Goal: Communication & Community: Answer question/provide support

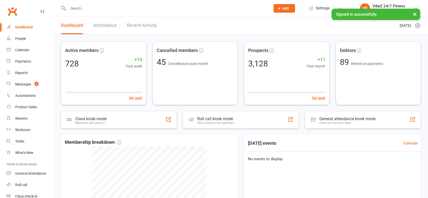
click at [26, 81] on link "Messages 2" at bounding box center [30, 83] width 47 height 11
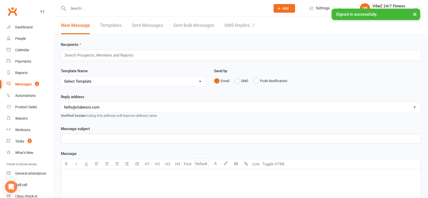
click at [233, 24] on link "SMS Replies 2" at bounding box center [239, 25] width 30 height 17
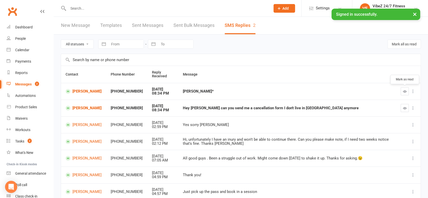
click at [402, 91] on button "button" at bounding box center [405, 91] width 8 height 8
click at [25, 26] on div "Dashboard" at bounding box center [23, 27] width 17 height 4
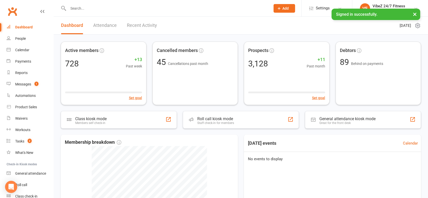
click at [141, 29] on link "Recent Activity" at bounding box center [142, 25] width 30 height 17
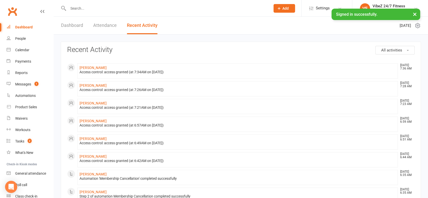
drag, startPoint x: 141, startPoint y: 29, endPoint x: 262, endPoint y: 42, distance: 122.0
click at [74, 29] on link "Dashboard" at bounding box center [72, 25] width 22 height 17
